Goal: Feedback & Contribution: Contribute content

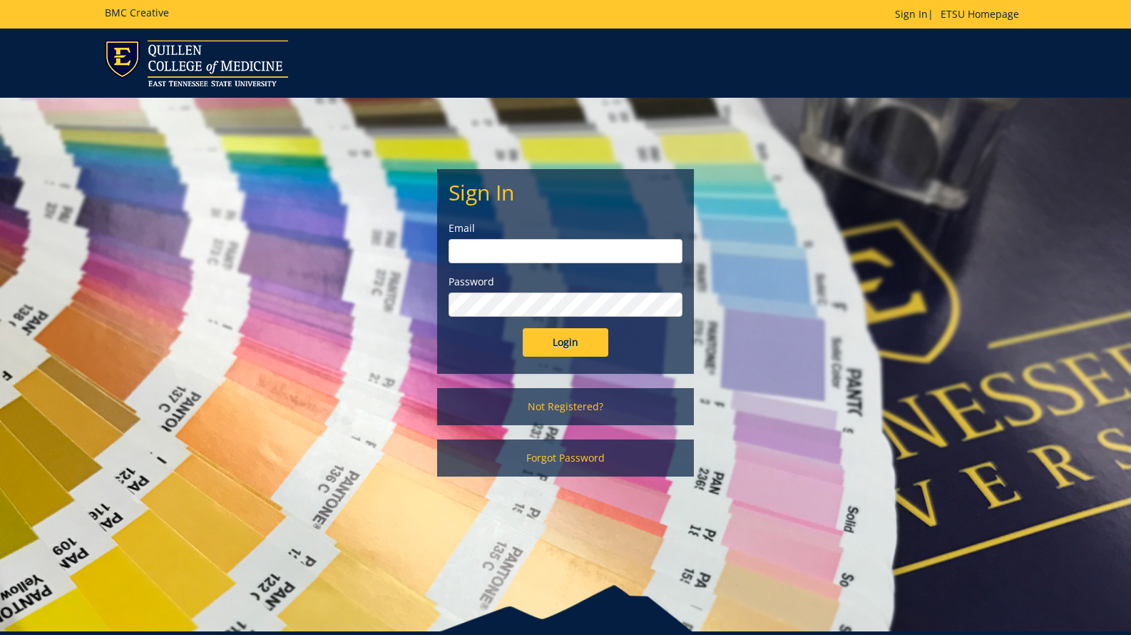
drag, startPoint x: 486, startPoint y: 248, endPoint x: 501, endPoint y: 279, distance: 33.8
click at [486, 249] on input "email" at bounding box center [566, 251] width 234 height 24
type input "[EMAIL_ADDRESS][DOMAIN_NAME]"
click at [548, 350] on input "Login" at bounding box center [566, 342] width 86 height 29
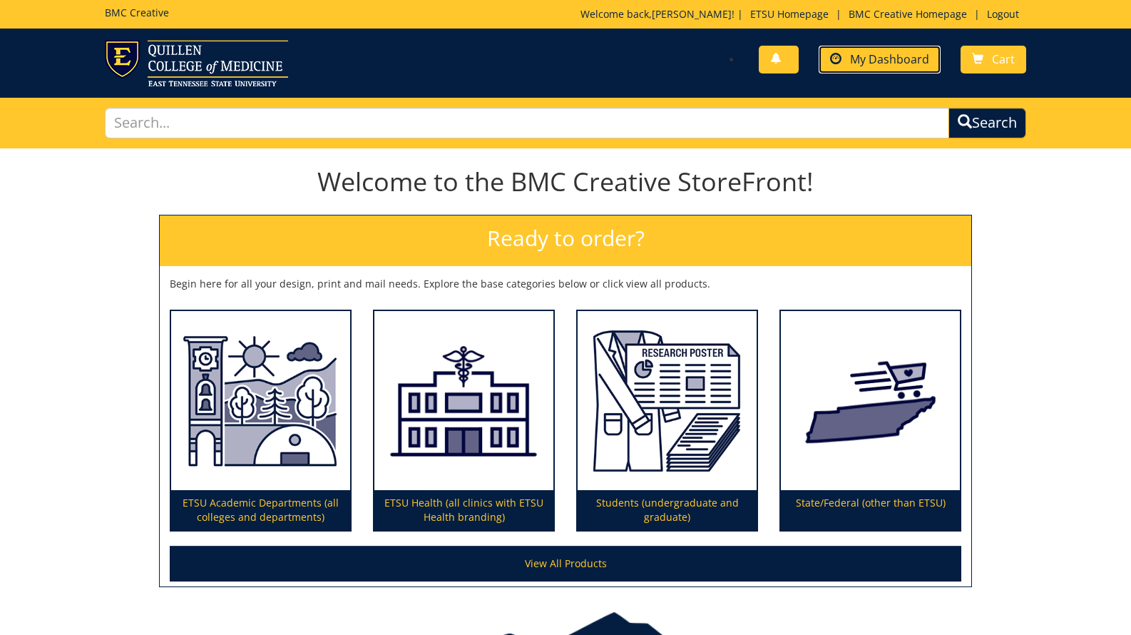
click at [861, 57] on span "My Dashboard" at bounding box center [889, 59] width 79 height 16
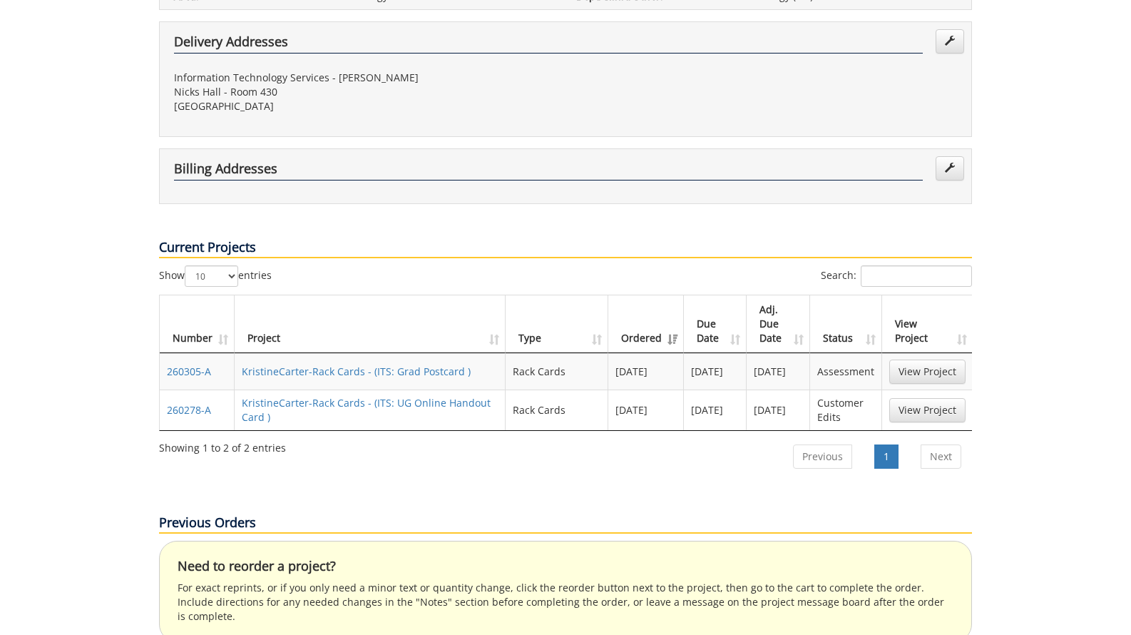
scroll to position [390, 0]
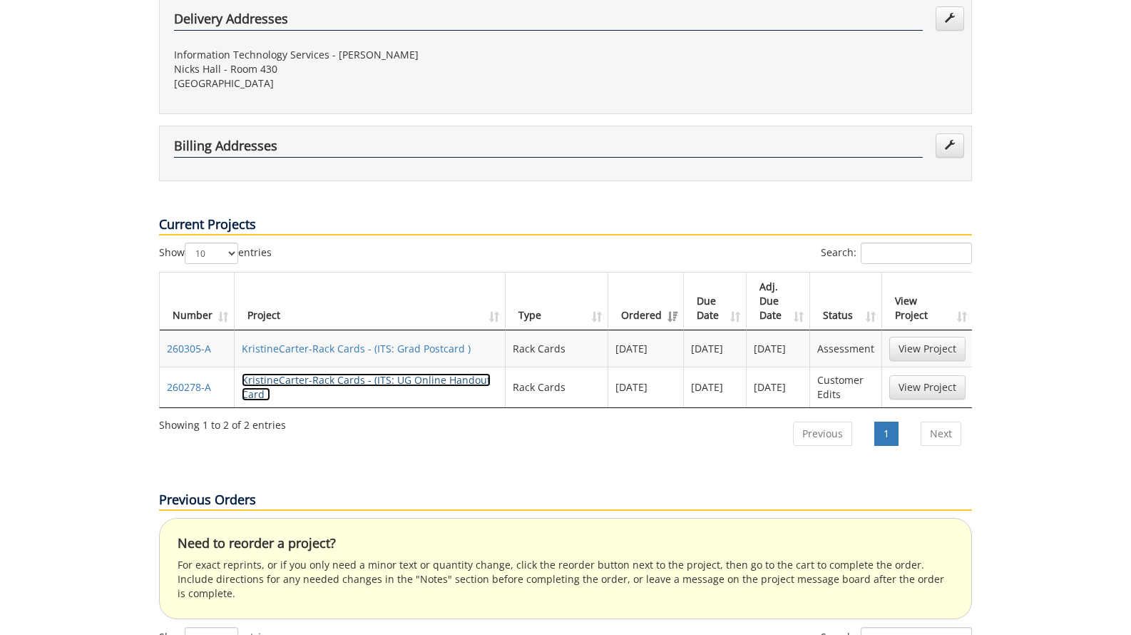
click at [315, 373] on link "KristineCarter-Rack Cards - (ITS: UG Online Handout Card )" at bounding box center [366, 387] width 249 height 28
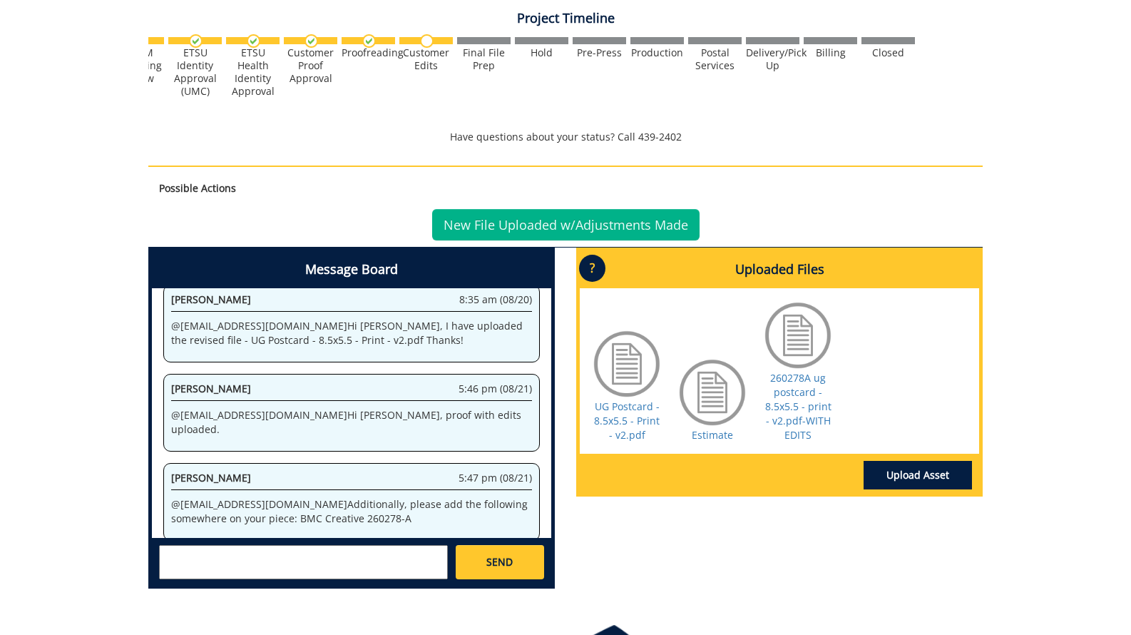
scroll to position [411, 0]
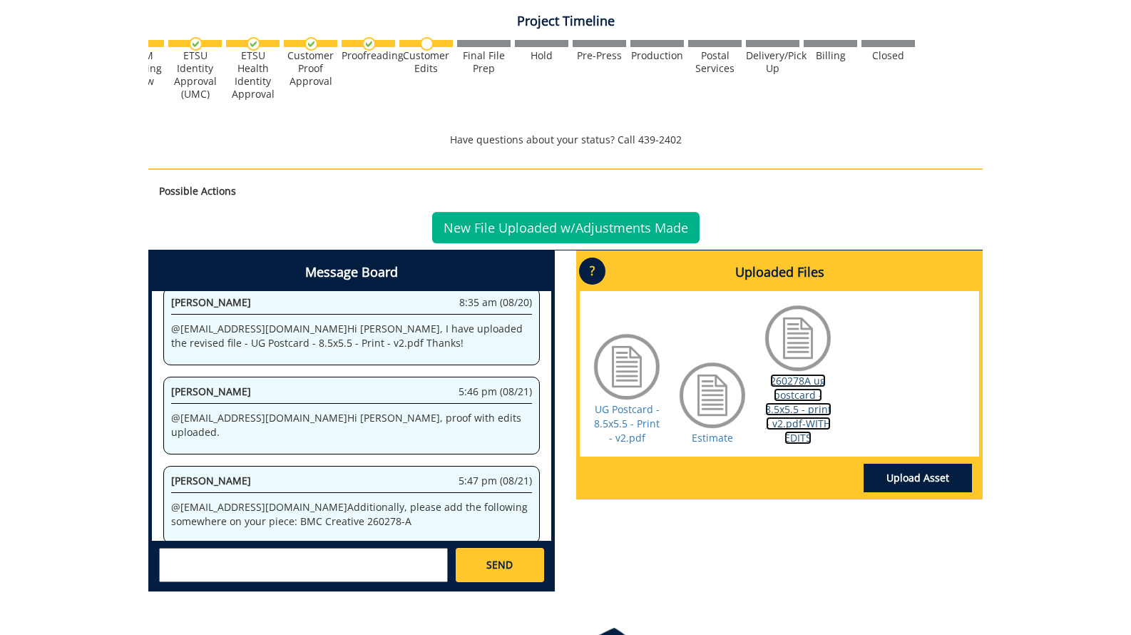
click at [790, 426] on link "260278A ug postcard - 8.5x5.5 - print - v2.pdf-WITH EDITS" at bounding box center [798, 409] width 66 height 71
click at [918, 486] on link "Upload Asset" at bounding box center [918, 478] width 108 height 29
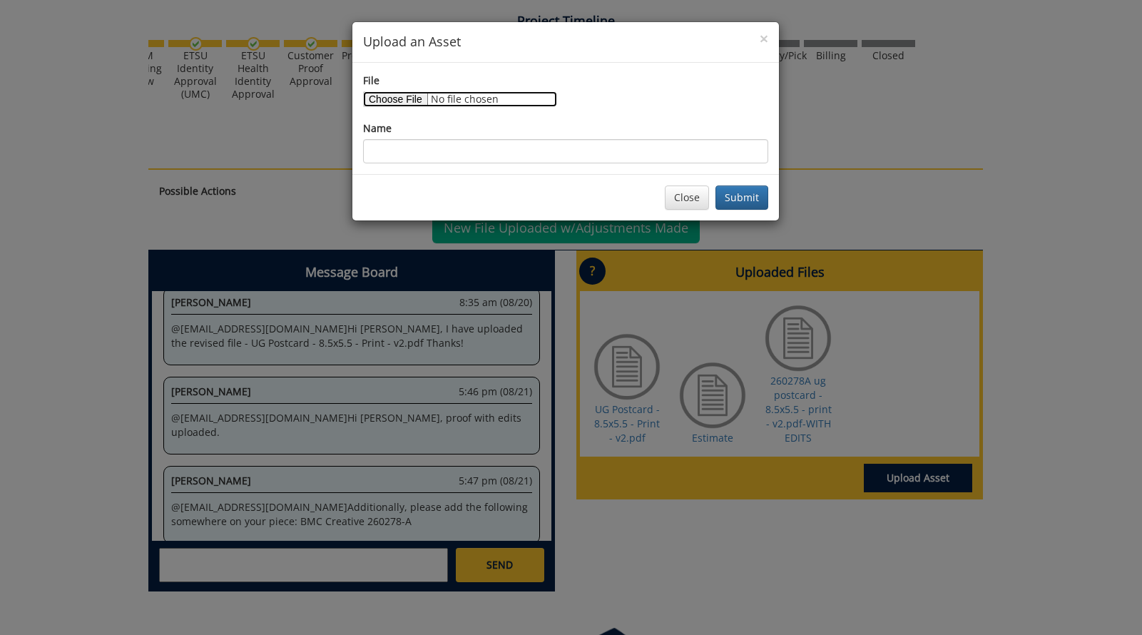
click at [391, 102] on input "File" at bounding box center [460, 99] width 194 height 16
type input "C:\fakepath\UG Postcard - 8.5x5.5 - Print - v3.pdf"
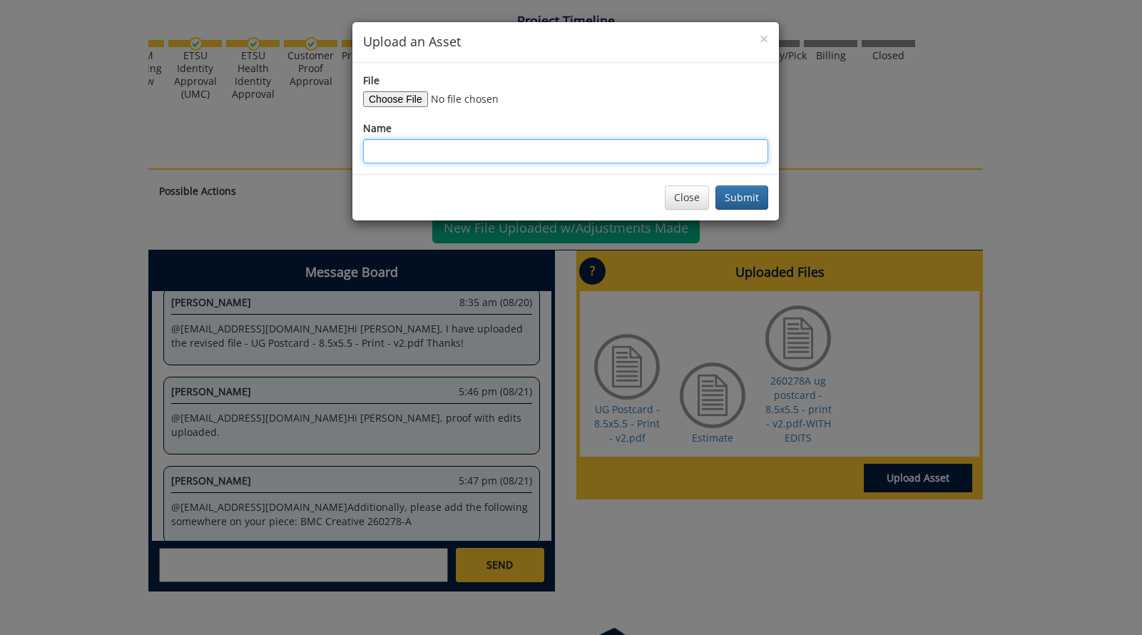
click at [434, 145] on input "Name" at bounding box center [565, 151] width 405 height 24
type input "UG Postcard - 8.5x5.5 - Print - v3.pdf"
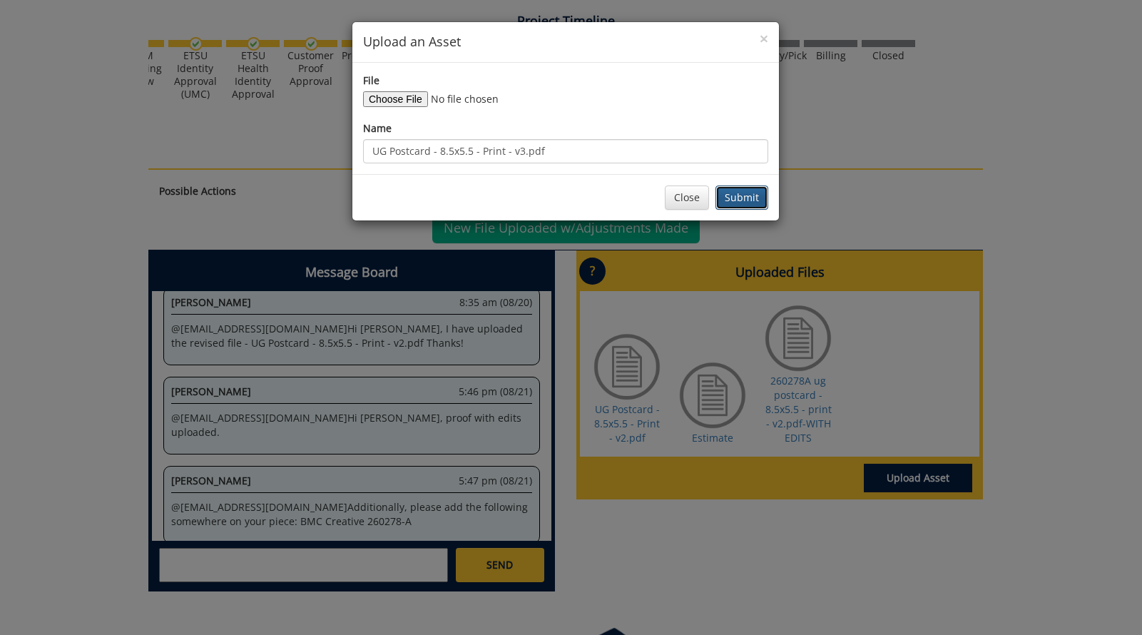
click at [725, 193] on button "Submit" at bounding box center [741, 197] width 53 height 24
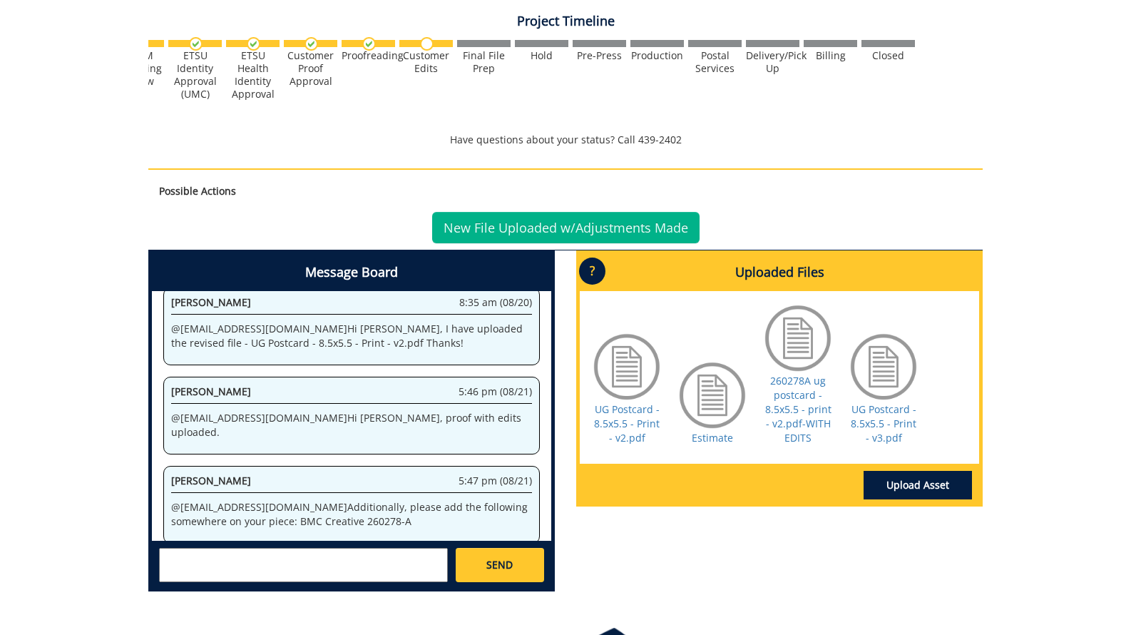
click at [237, 576] on textarea at bounding box center [303, 565] width 289 height 34
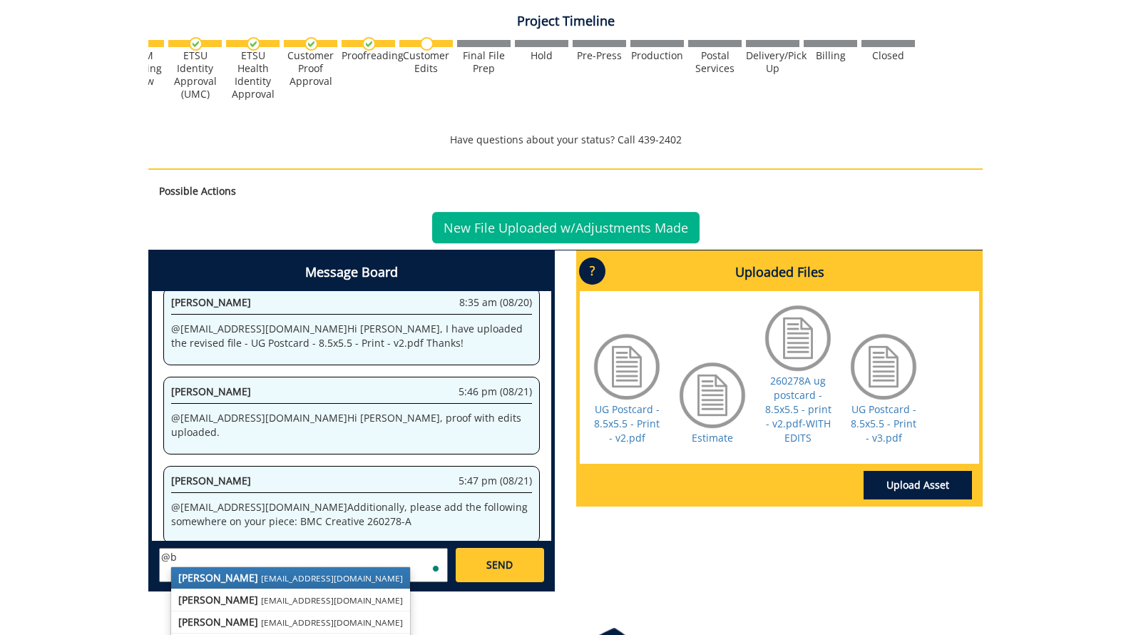
type textarea "@"
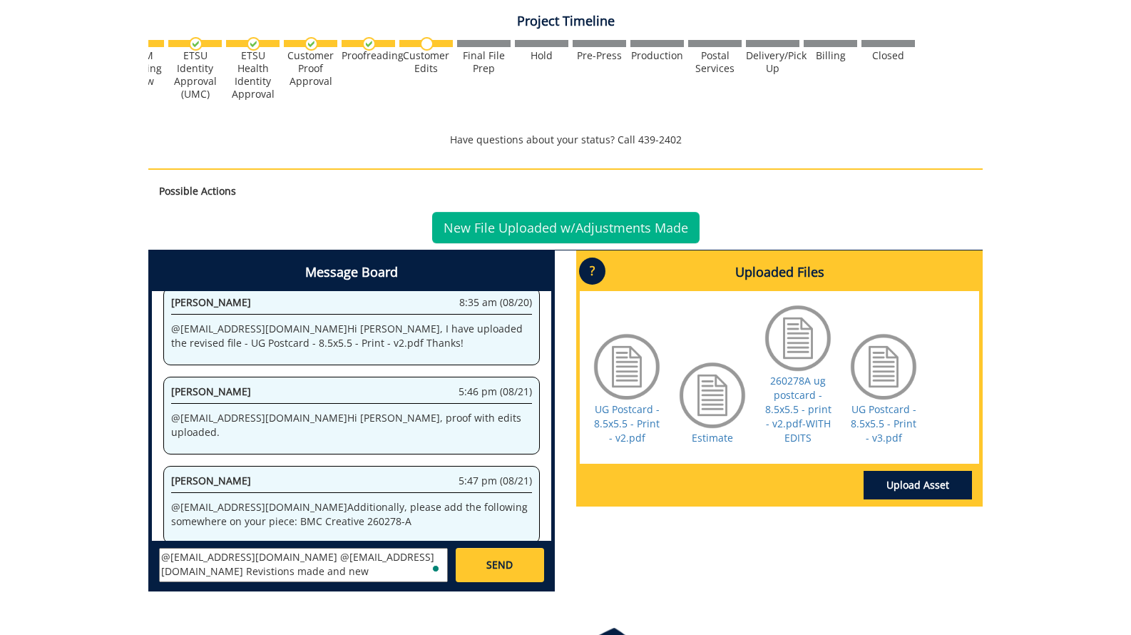
drag, startPoint x: 385, startPoint y: 556, endPoint x: 414, endPoint y: 561, distance: 29.7
click at [388, 556] on textarea "@lucasrf@etsu.edu @campbelltc@etsu.edu Revistions made and new" at bounding box center [303, 565] width 289 height 34
type textarea "@lucasrf@etsu.edu @campbelltc@etsu.edu Revisions made and V3 uploaded."
click at [478, 565] on link "SEND" at bounding box center [500, 565] width 88 height 34
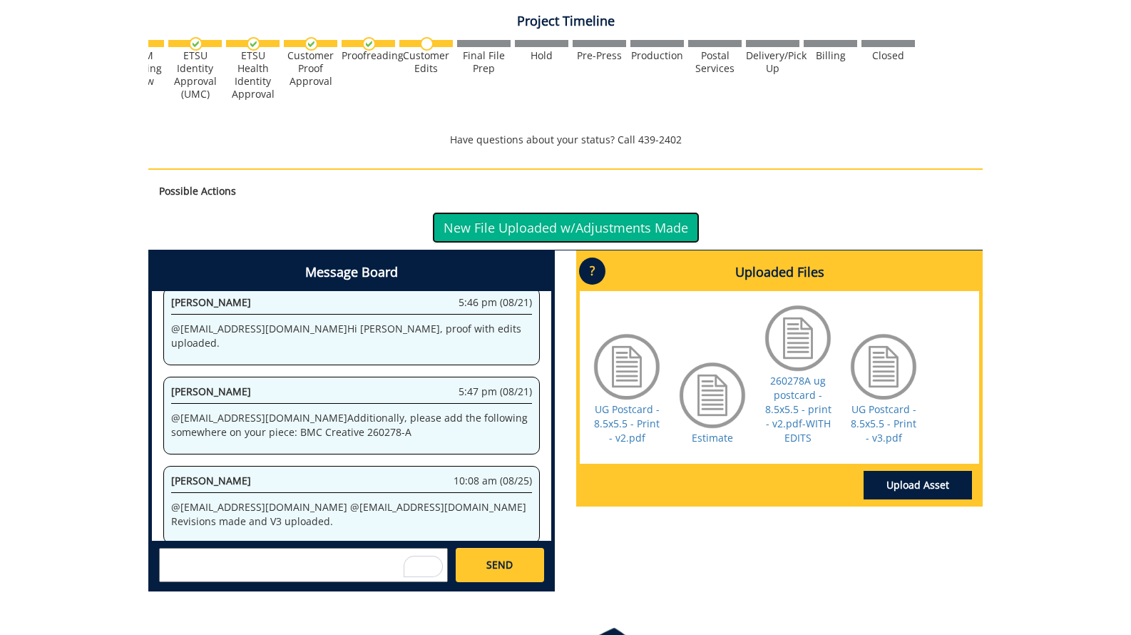
click at [548, 235] on link "New File Uploaded w/Adjustments Made" at bounding box center [565, 227] width 267 height 31
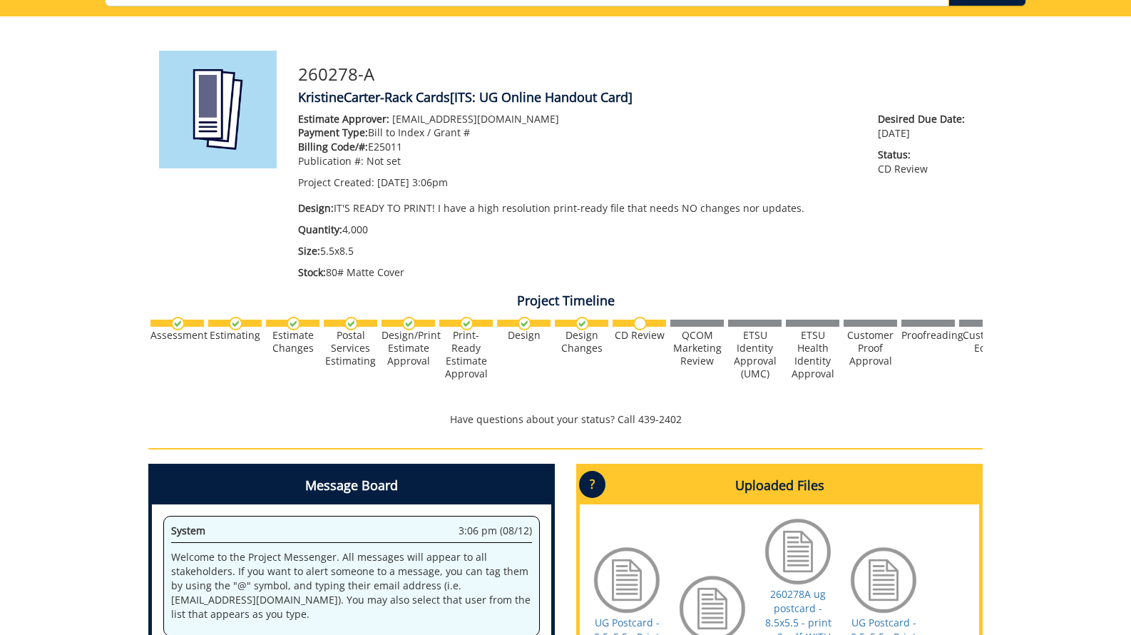
scroll to position [0, 560]
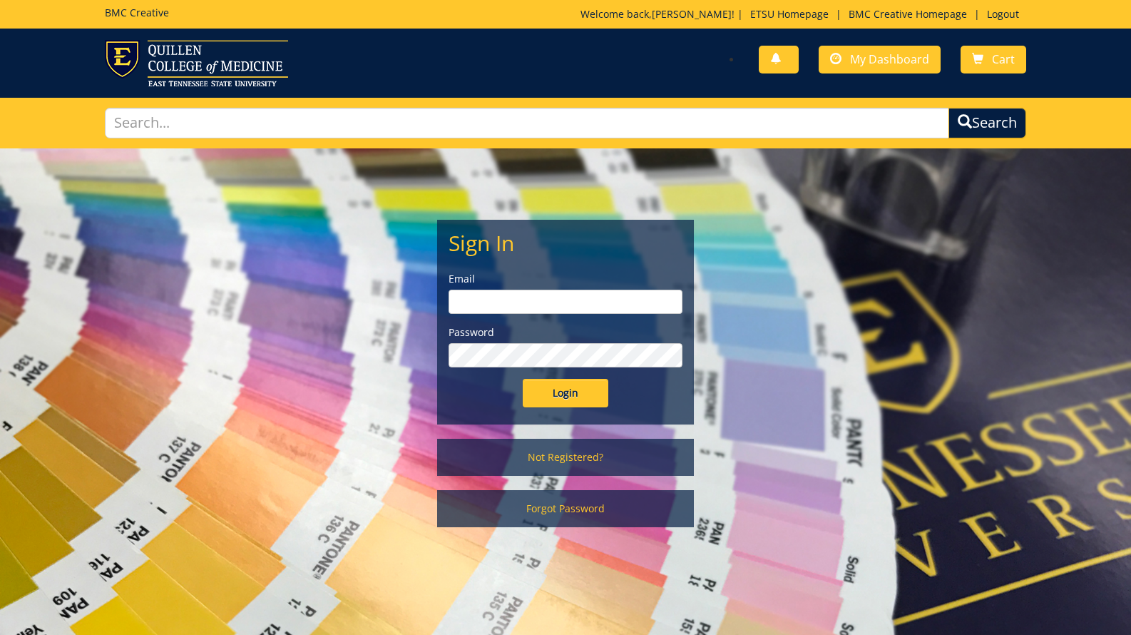
drag, startPoint x: 494, startPoint y: 305, endPoint x: 501, endPoint y: 327, distance: 22.3
click at [493, 305] on input "email" at bounding box center [566, 302] width 234 height 24
type input "[EMAIL_ADDRESS][DOMAIN_NAME]"
click at [548, 384] on input "Login" at bounding box center [566, 393] width 86 height 29
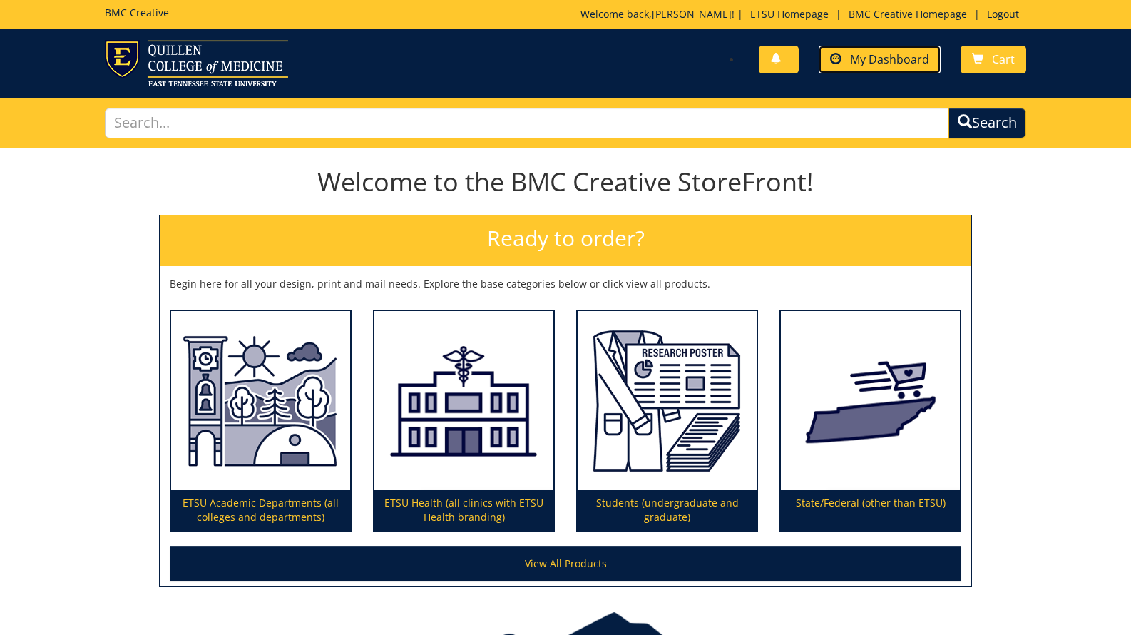
click at [894, 59] on span "My Dashboard" at bounding box center [889, 59] width 79 height 16
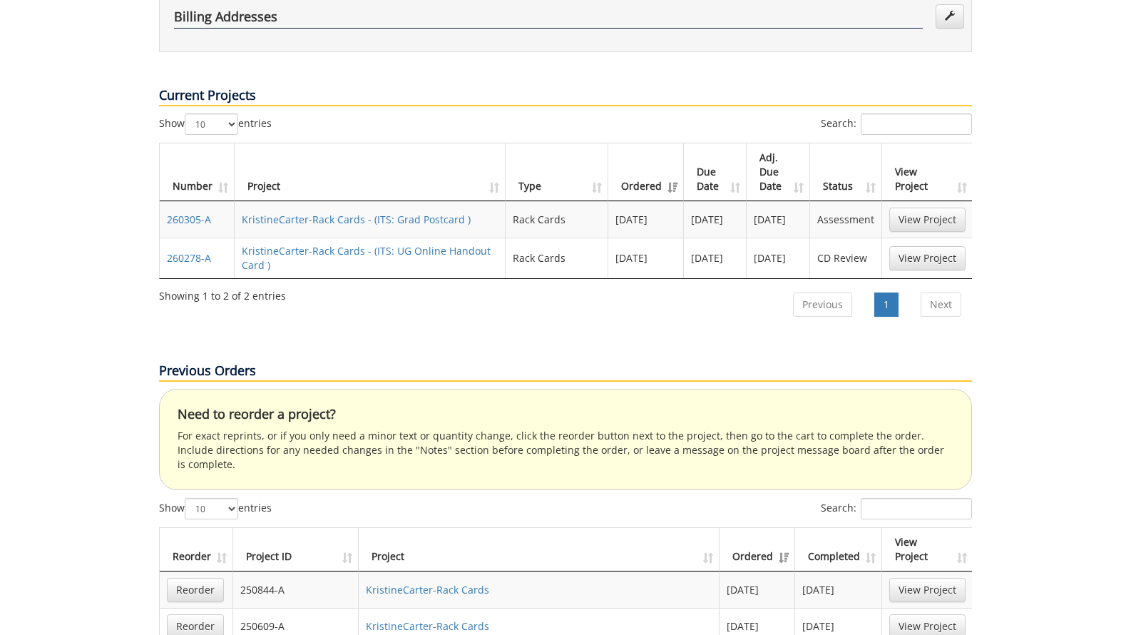
scroll to position [529, 0]
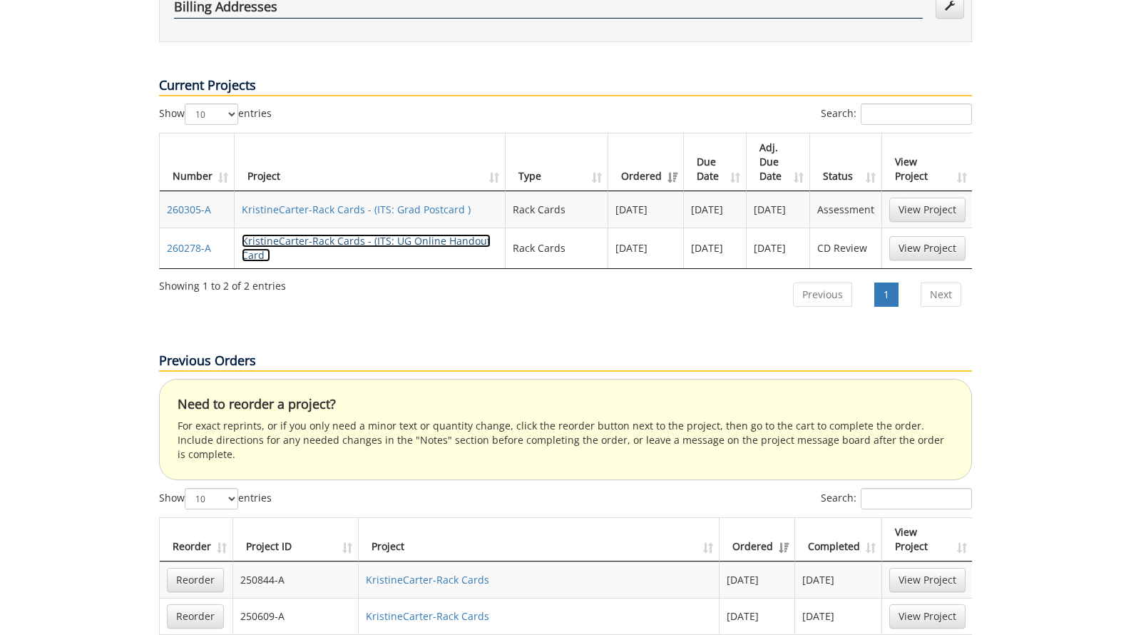
click at [294, 234] on link "KristineCarter-Rack Cards - (ITS: UG Online Handout Card )" at bounding box center [366, 248] width 249 height 28
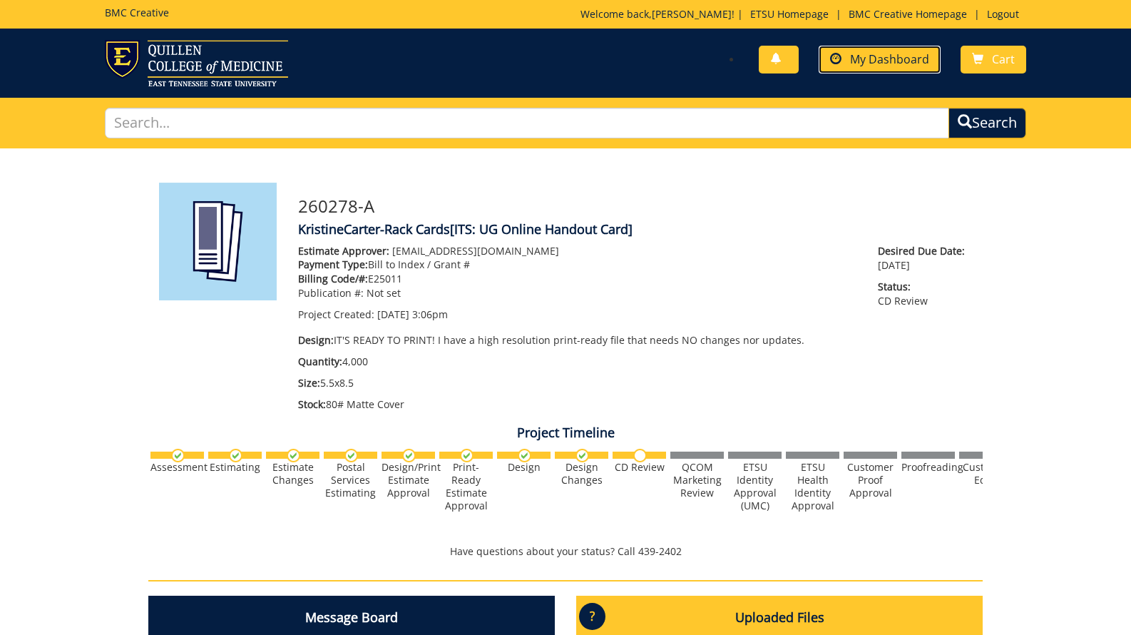
click at [897, 49] on link "My Dashboard" at bounding box center [880, 60] width 122 height 28
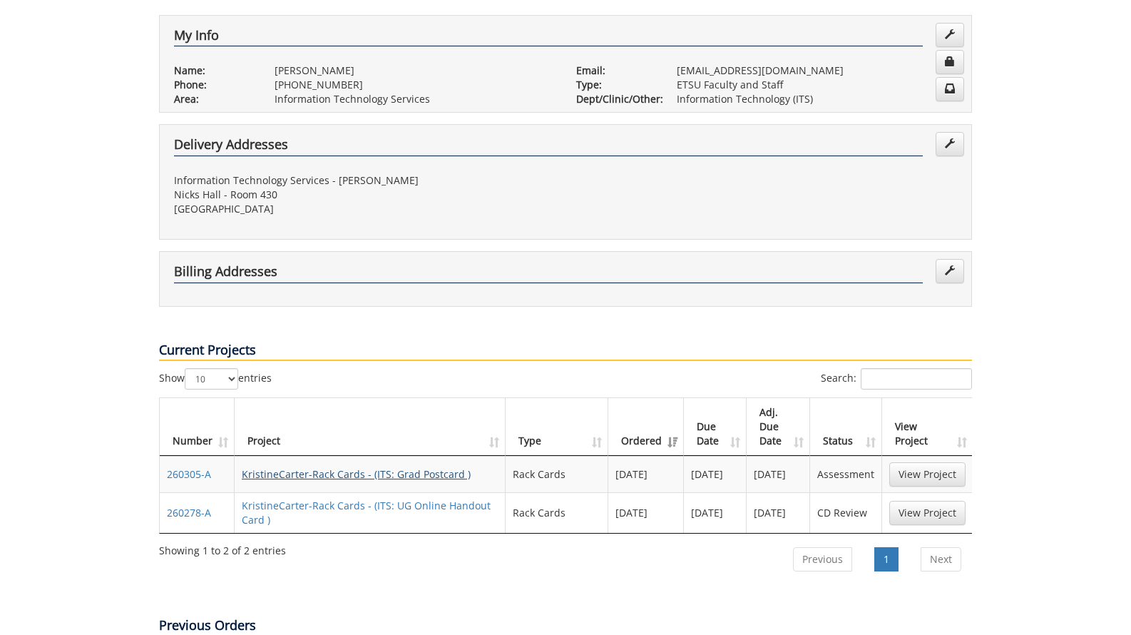
scroll to position [353, 0]
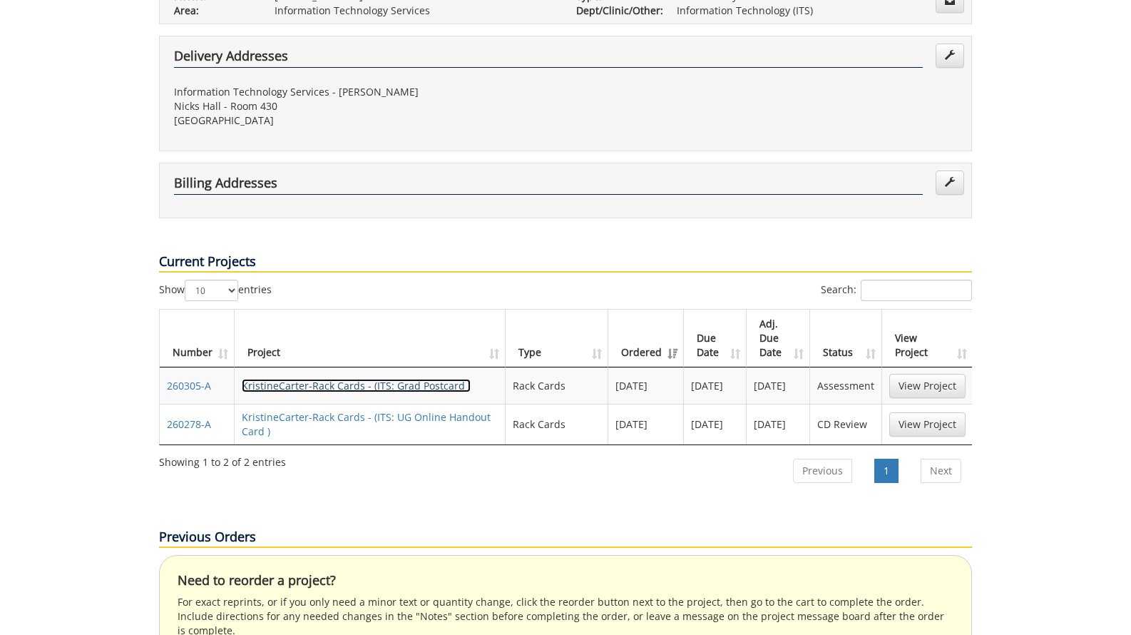
click at [349, 379] on link "KristineCarter-Rack Cards - (ITS: Grad Postcard )" at bounding box center [356, 386] width 229 height 14
